Goal: Navigation & Orientation: Find specific page/section

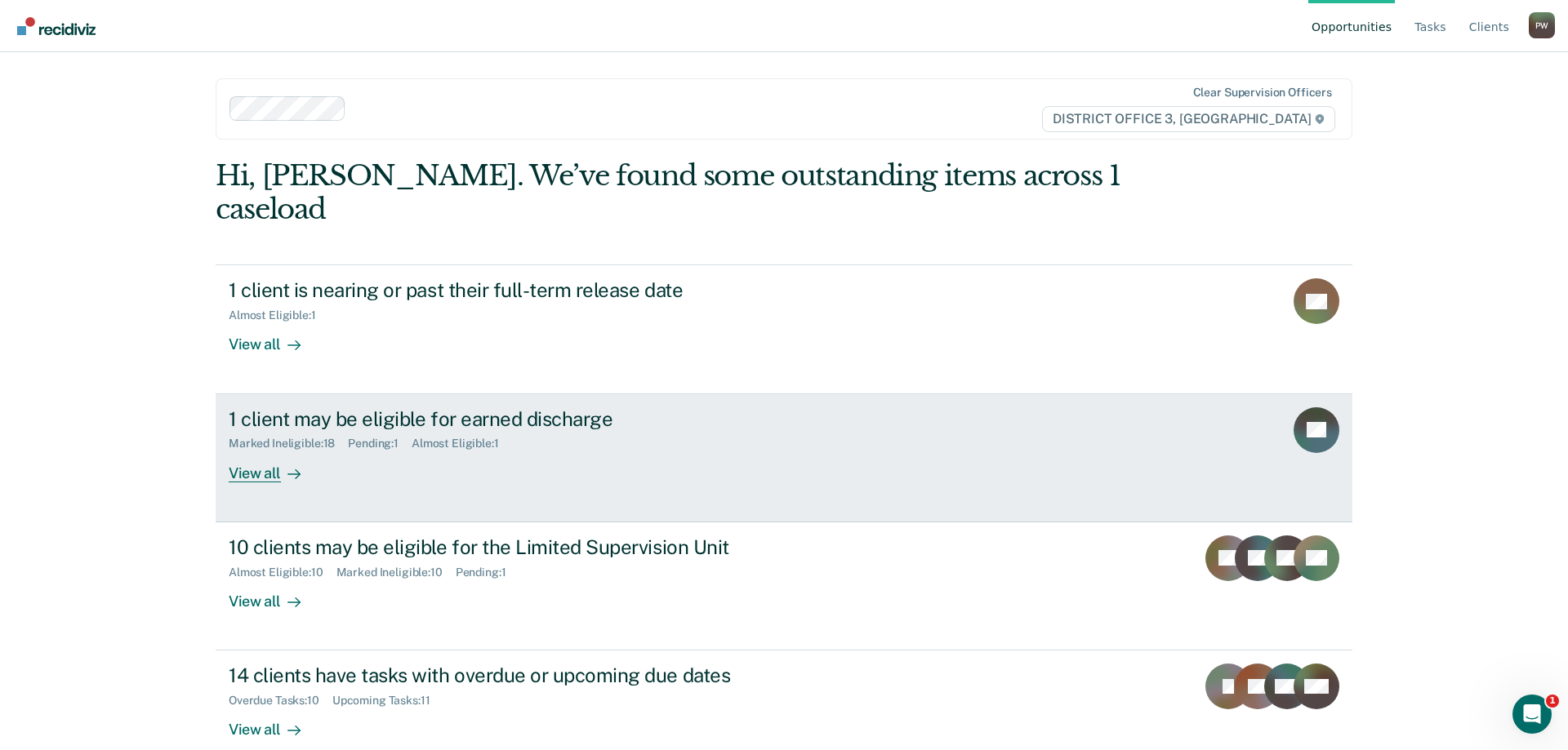
click at [407, 424] on div "1 client may be eligible for earned discharge Marked Ineligible : 18 Pending : …" at bounding box center [535, 445] width 613 height 75
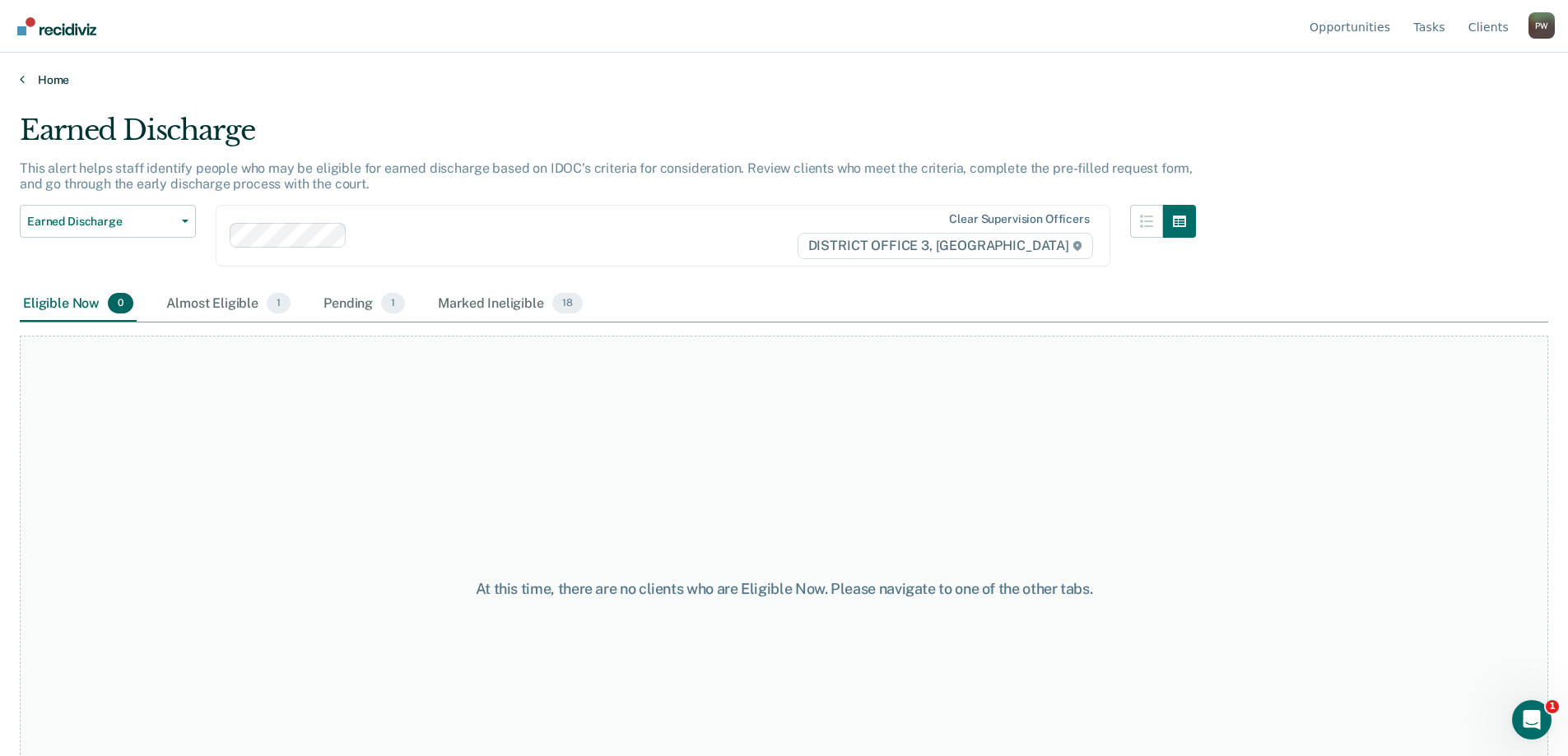
click at [28, 79] on link "Home" at bounding box center [784, 79] width 1529 height 15
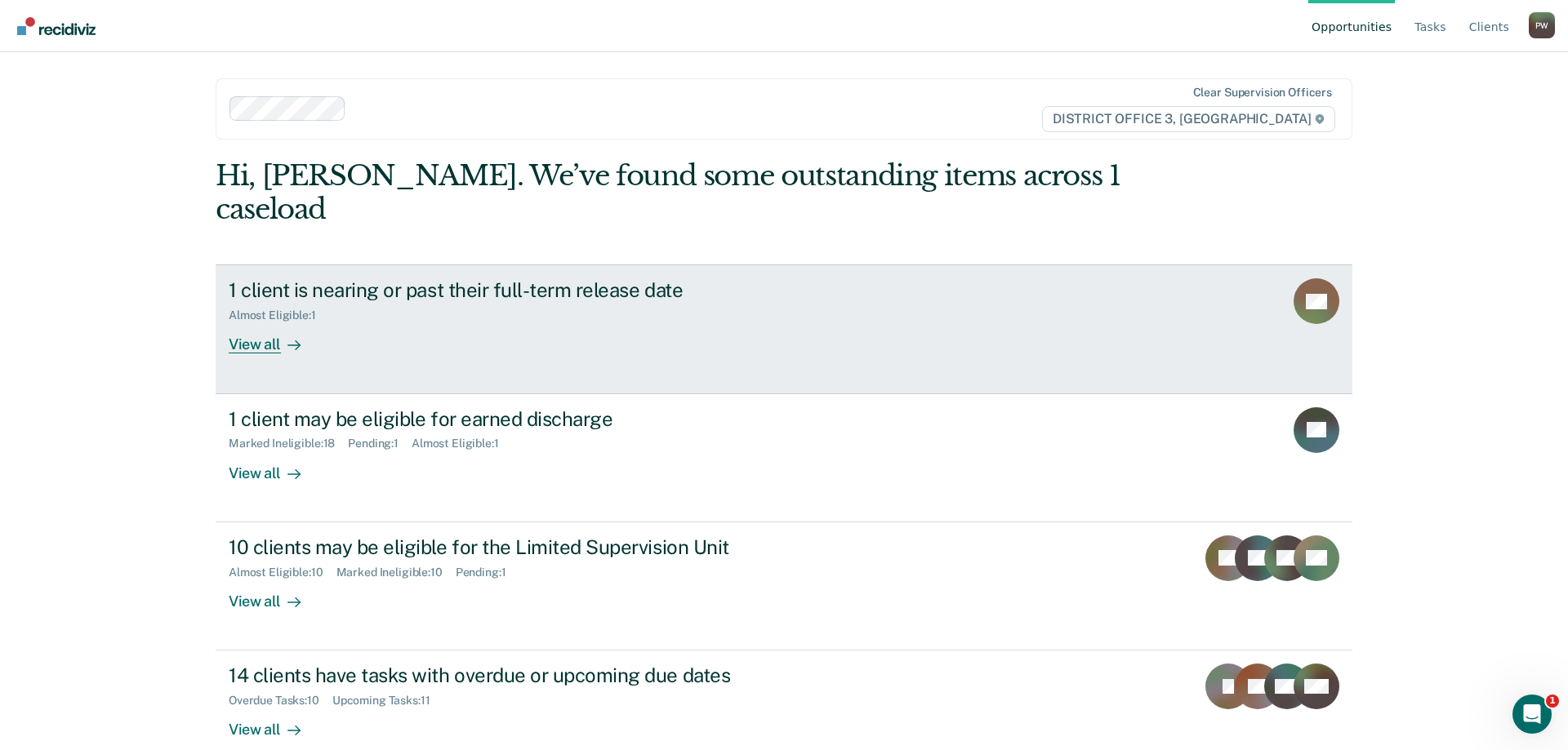
click at [377, 302] on div "Almost Eligible : 1" at bounding box center [516, 312] width 574 height 20
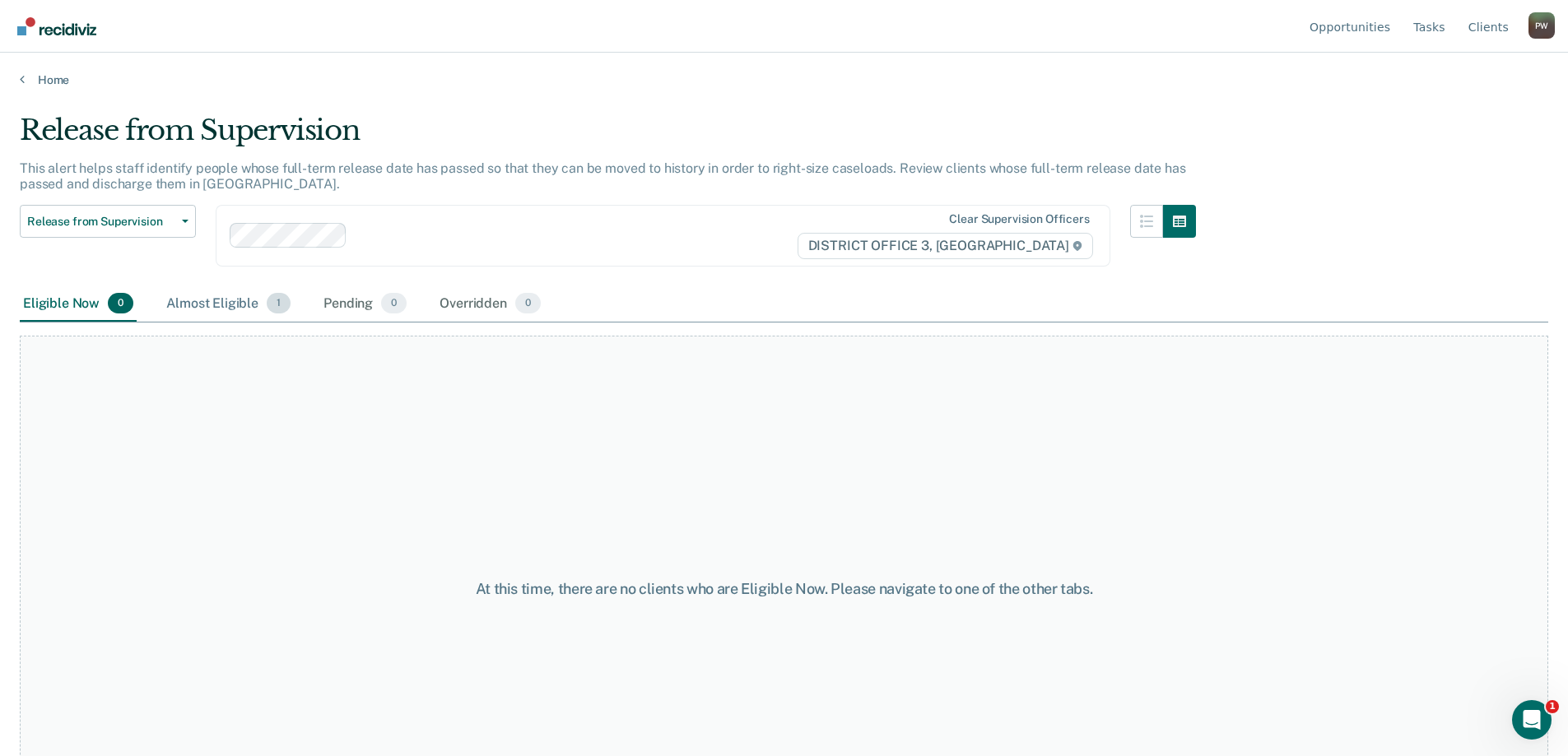
click at [215, 306] on div "Almost Eligible 1" at bounding box center [228, 304] width 131 height 36
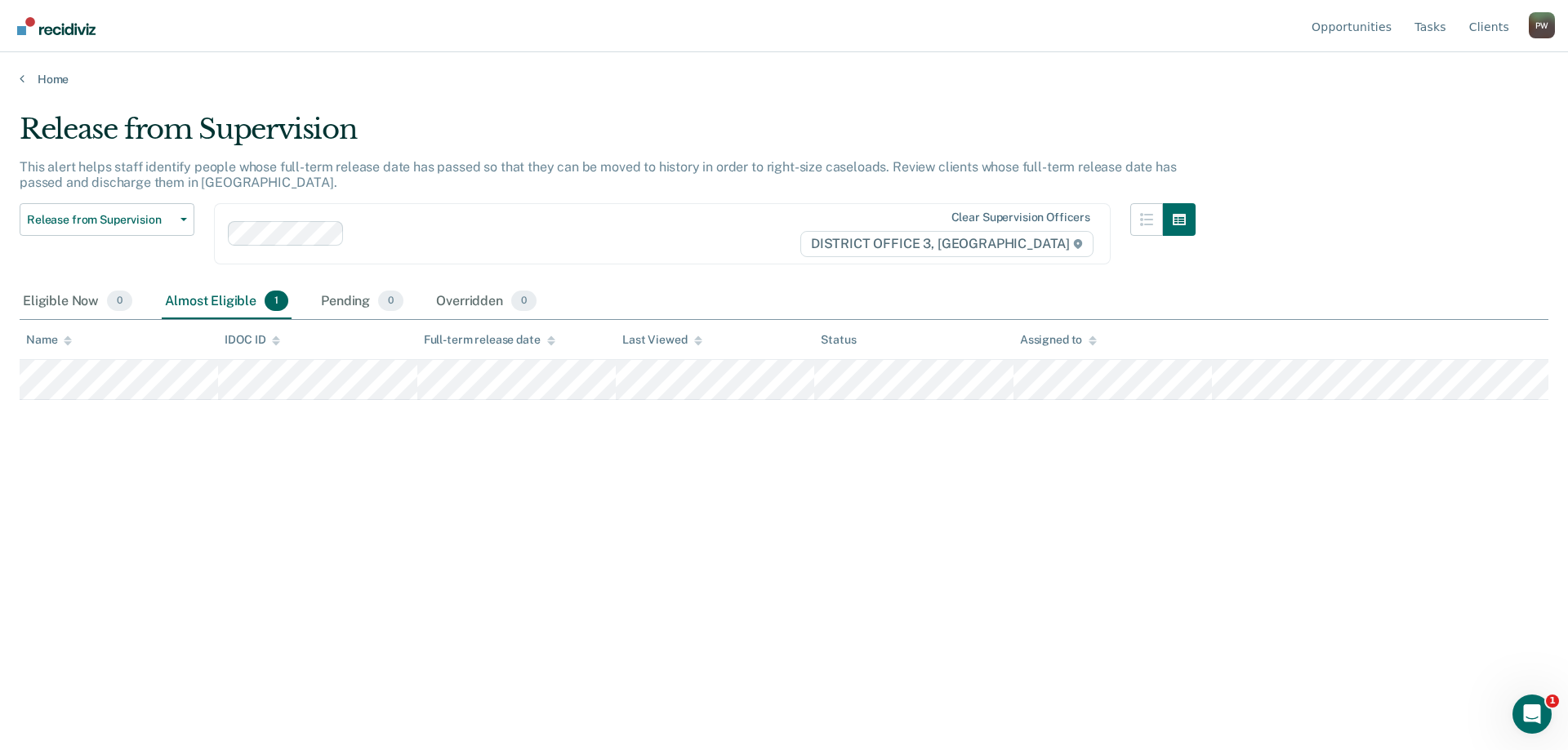
click at [18, 73] on div "Home" at bounding box center [784, 69] width 1568 height 34
click at [24, 74] on icon at bounding box center [22, 78] width 5 height 13
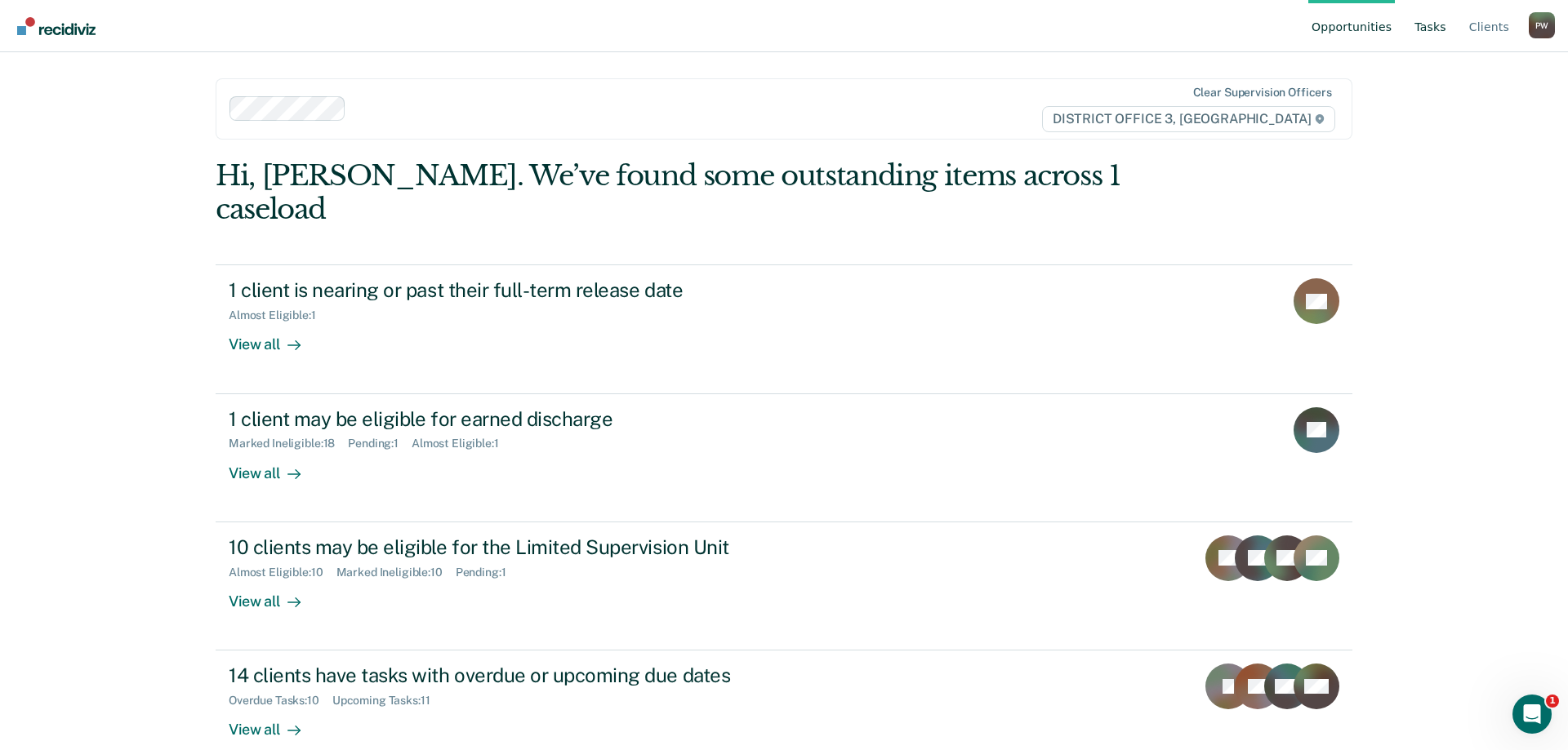
click at [1449, 31] on link "Tasks" at bounding box center [1431, 26] width 38 height 52
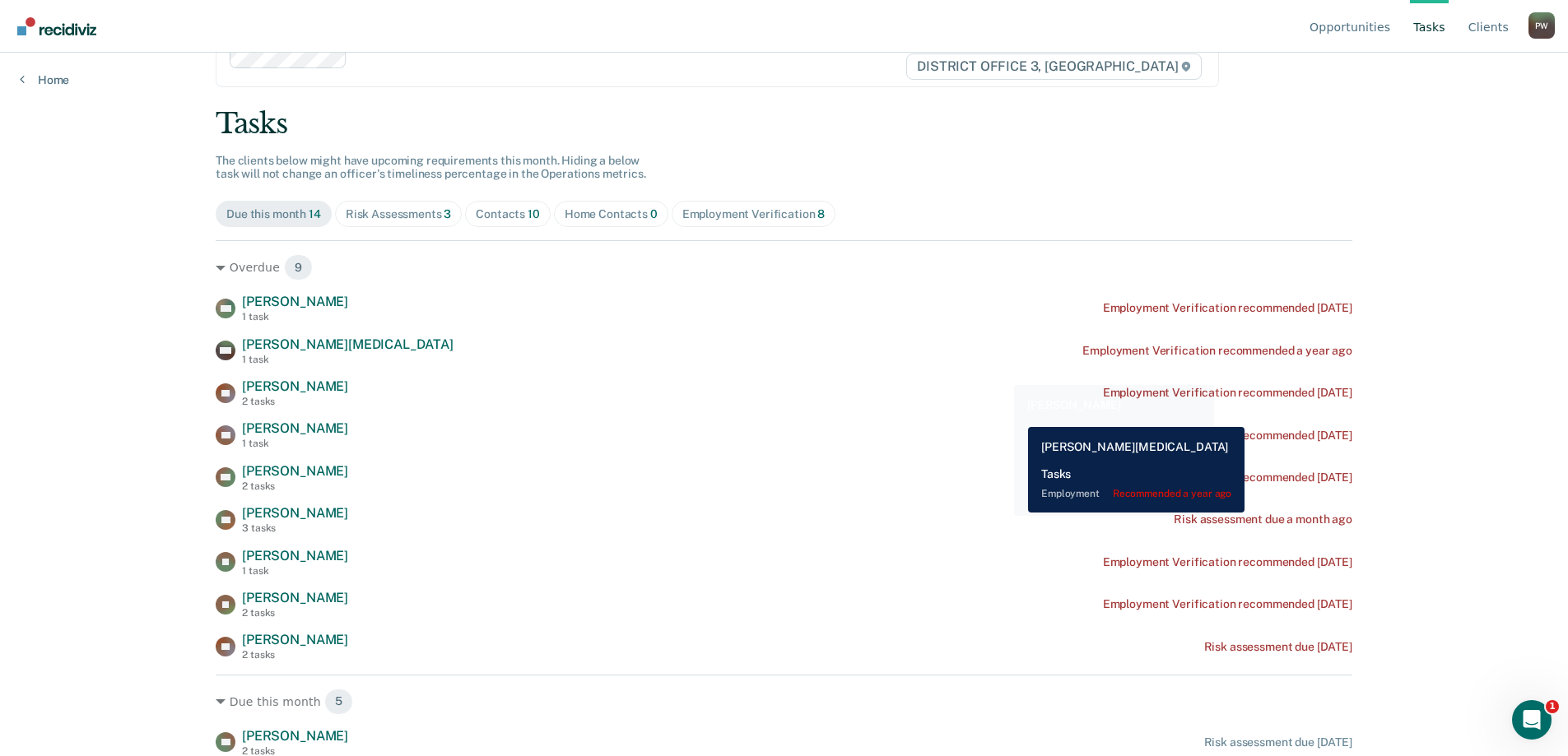
scroll to position [82, 0]
